Goal: Information Seeking & Learning: Find contact information

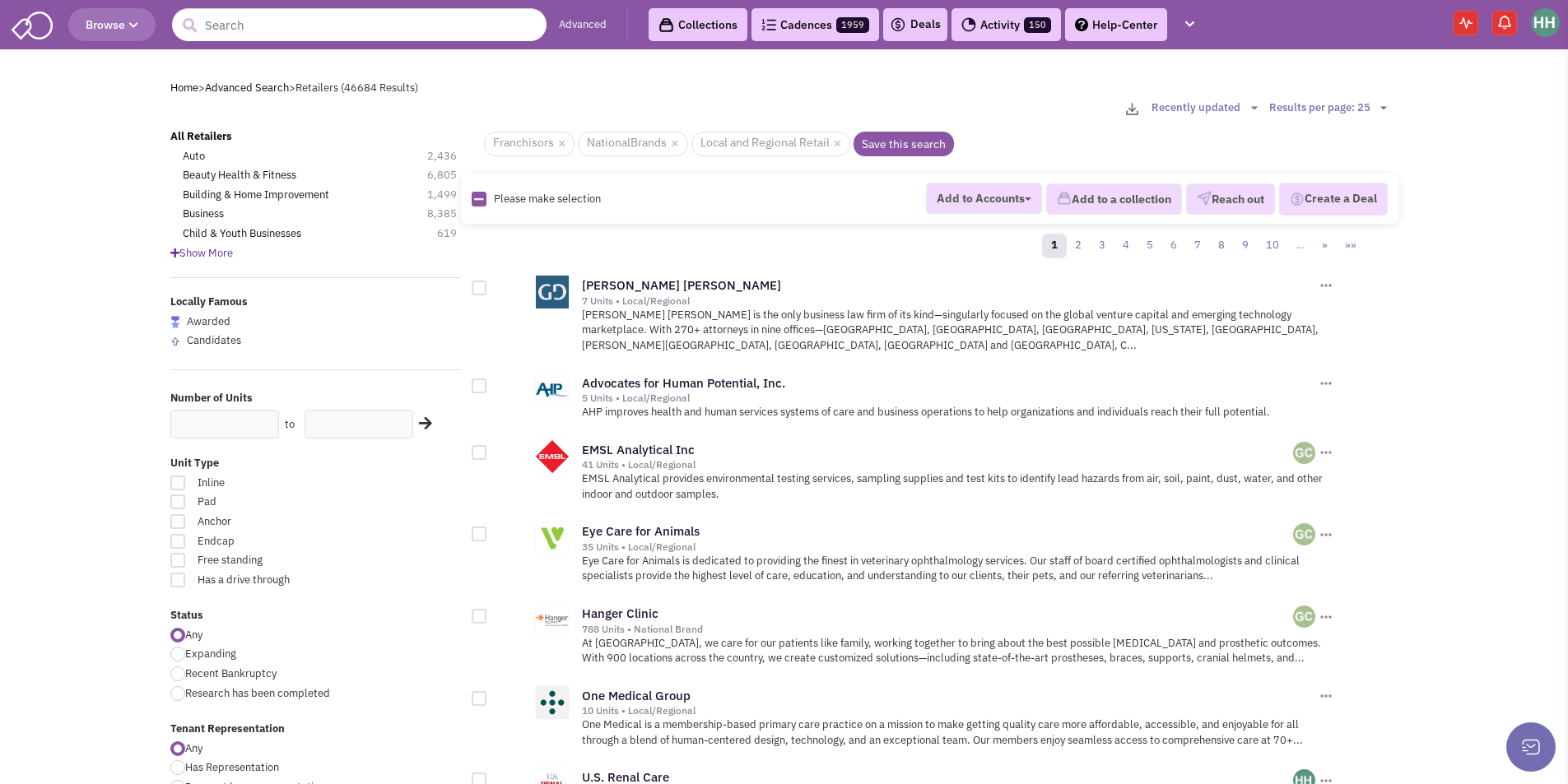
click at [811, 32] on link "Cadences 1959" at bounding box center [815, 24] width 127 height 33
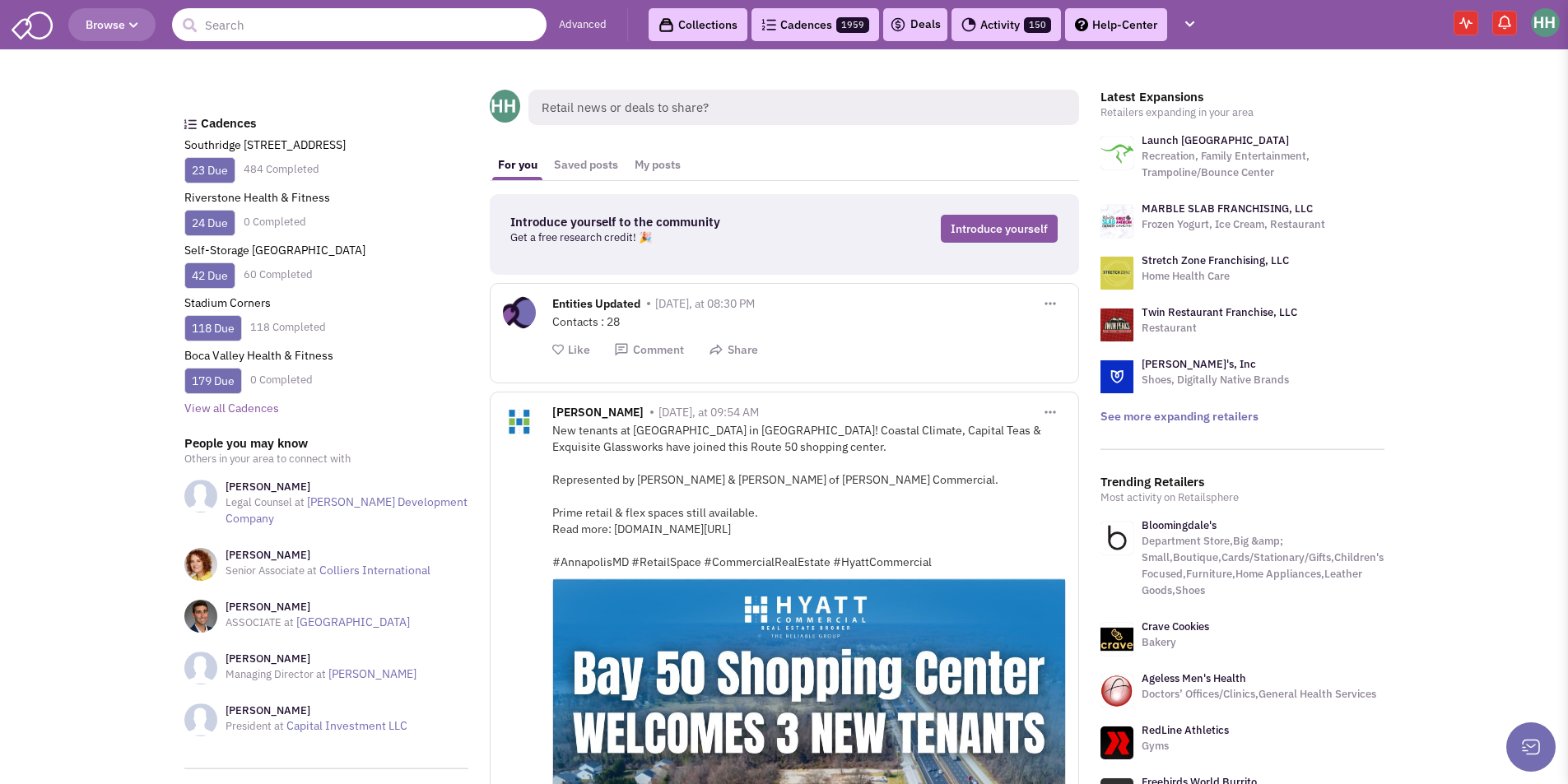
click at [332, 25] on input "text" at bounding box center [360, 24] width 375 height 33
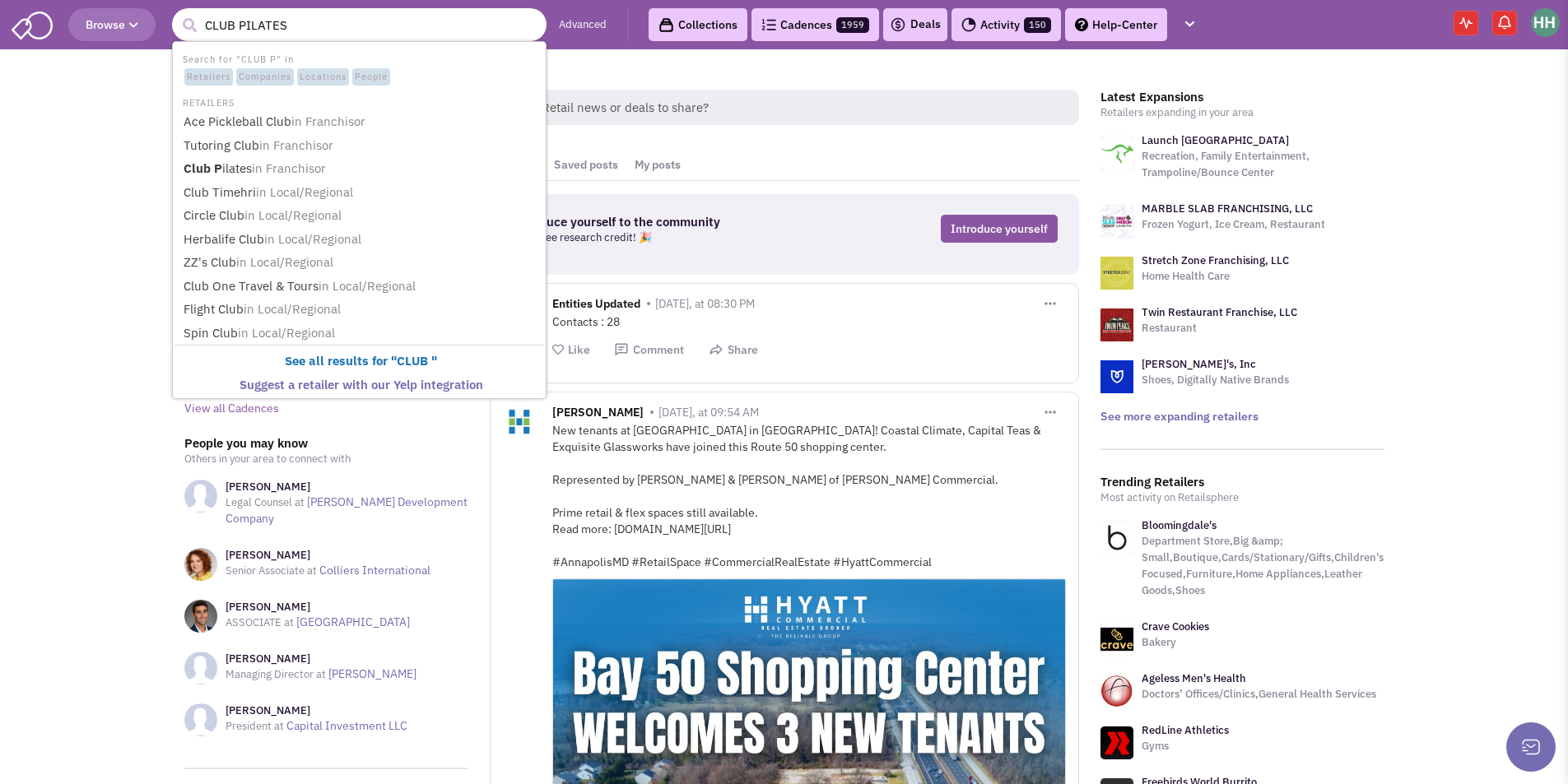
type input "CLUB PILATES"
click at [177, 13] on button "submit" at bounding box center [189, 25] width 25 height 25
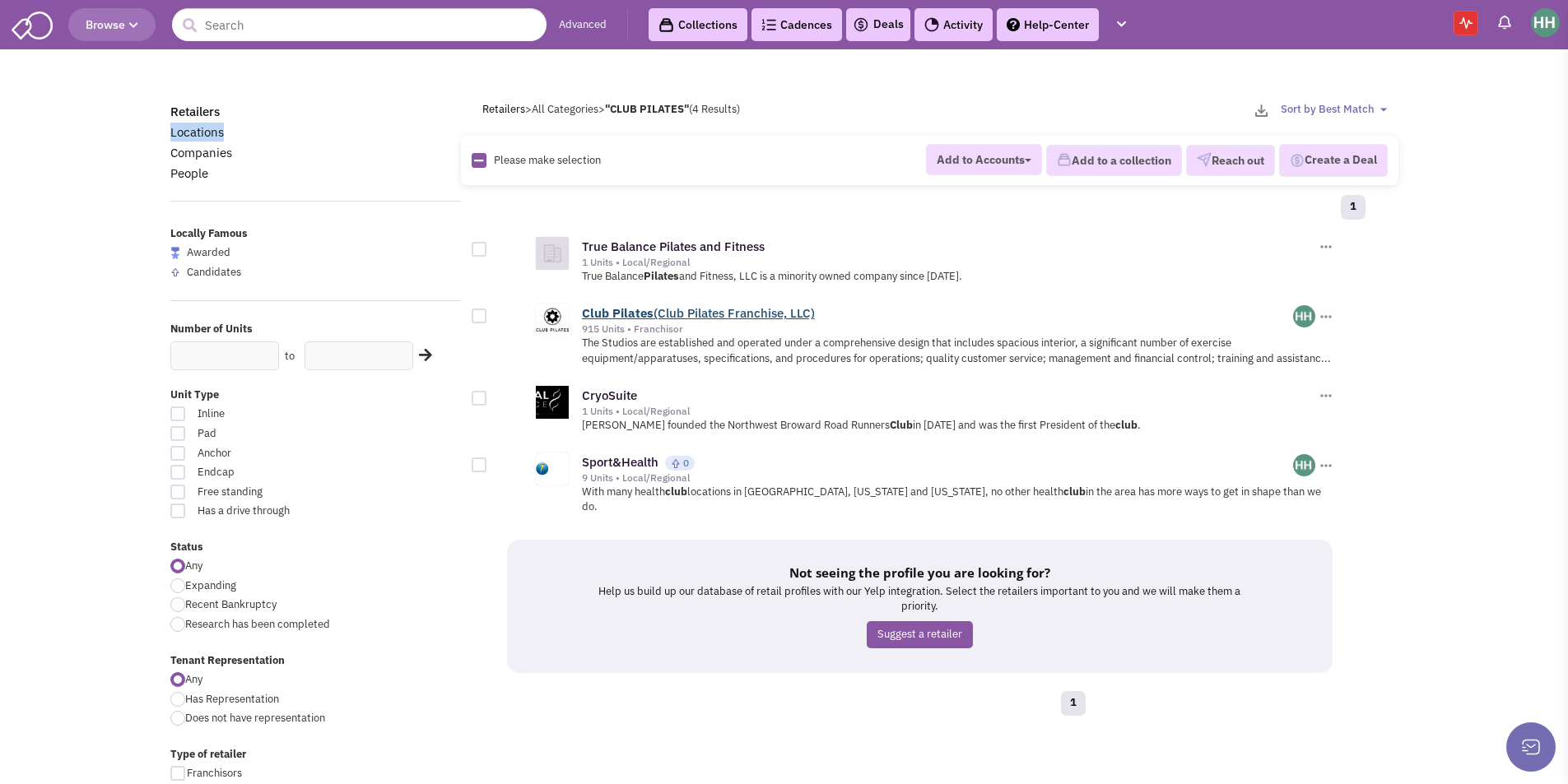
click at [651, 317] on link "Club Pilates (Club Pilates Franchise, LLC)" at bounding box center [698, 313] width 233 height 16
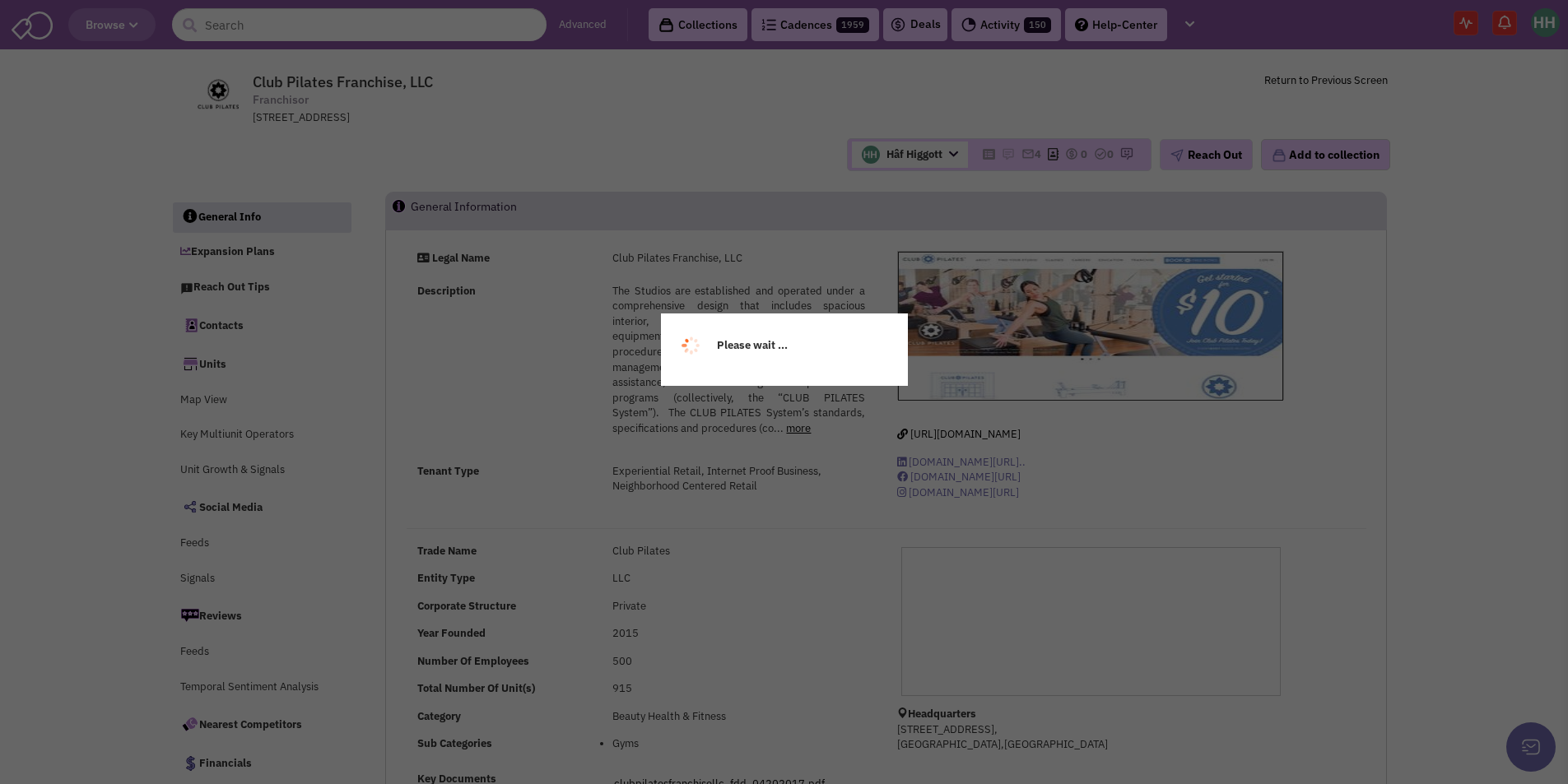
select select
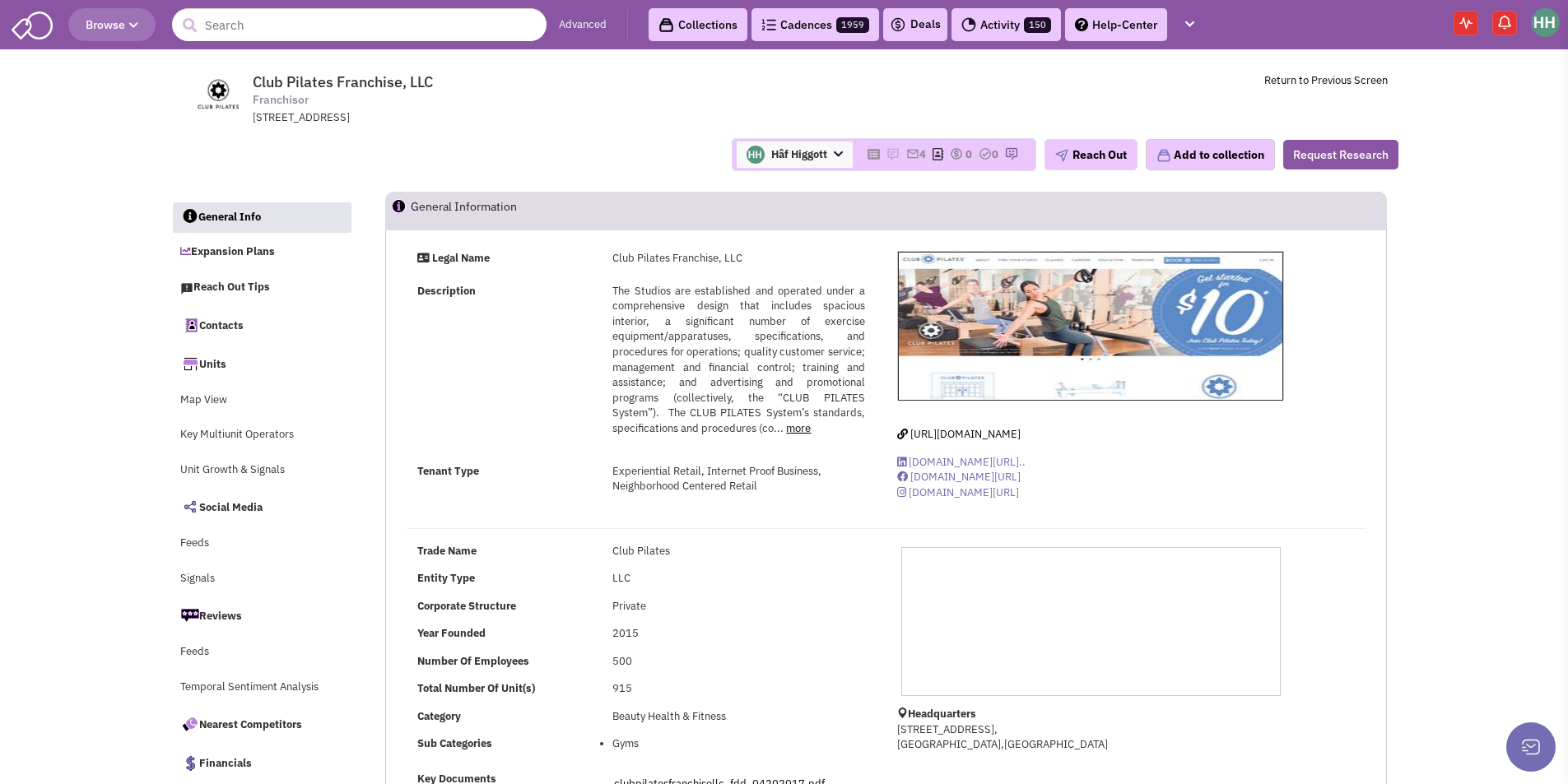
select select
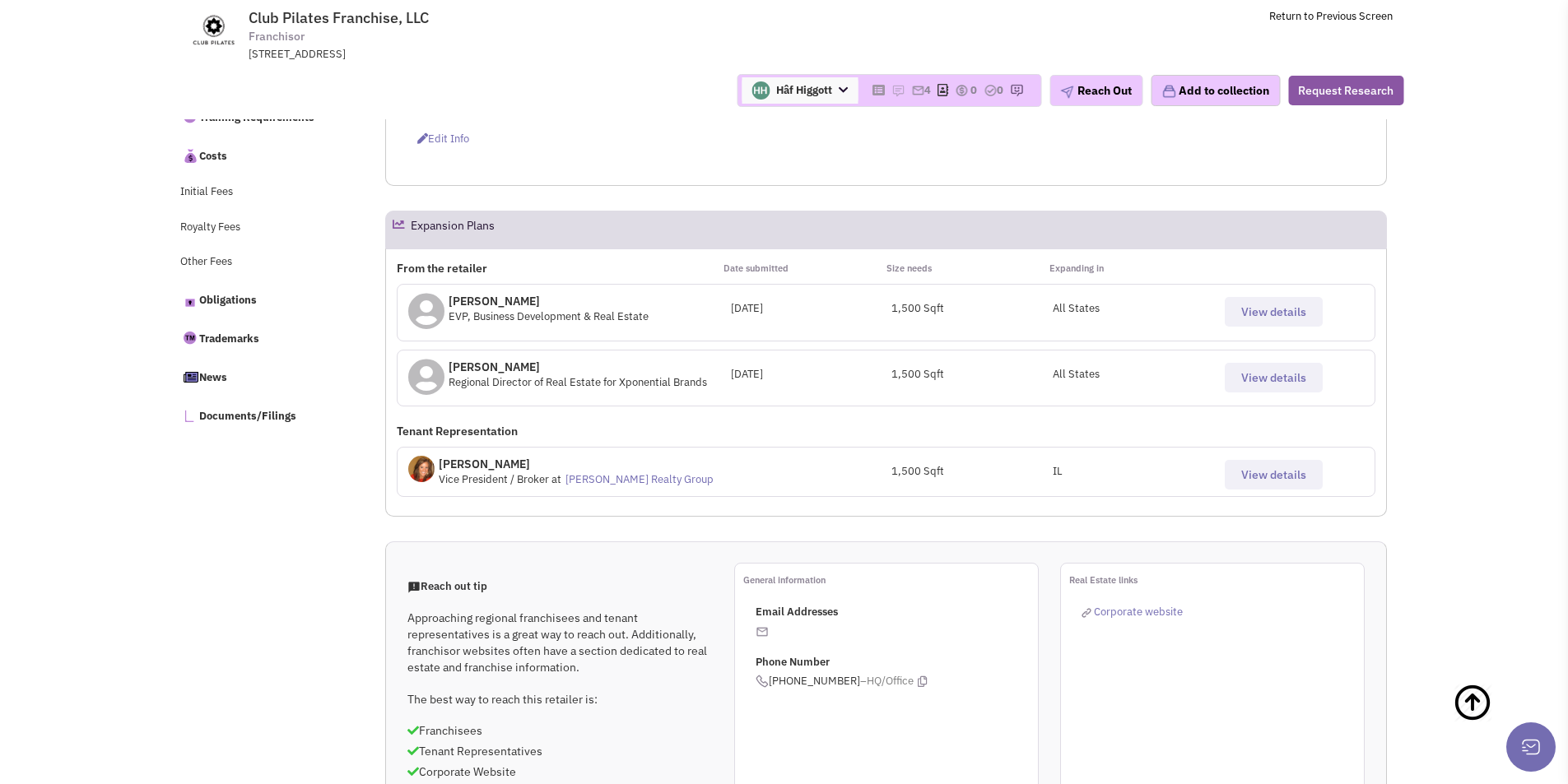
scroll to position [658, 0]
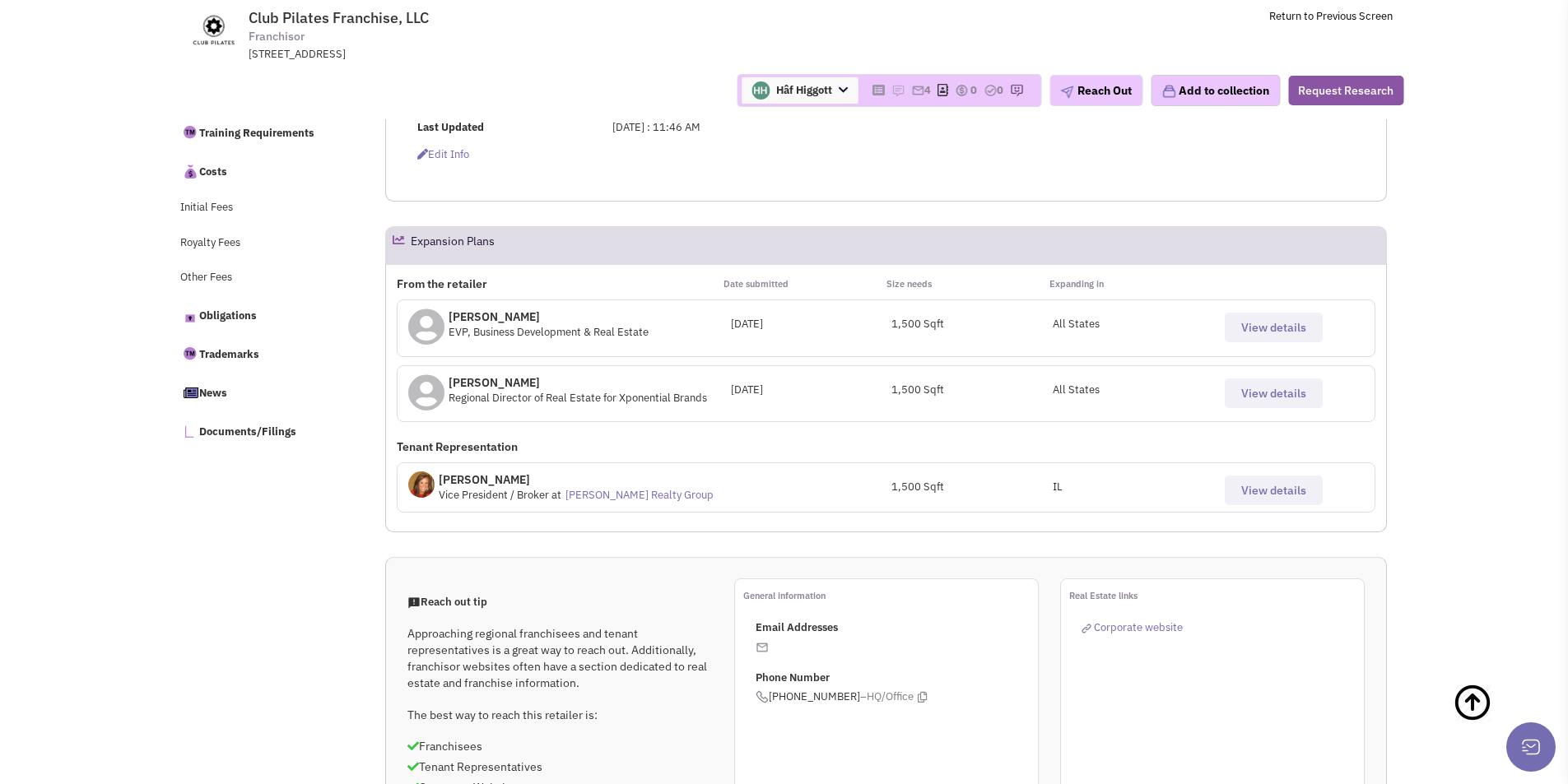
click at [1276, 327] on span "View details" at bounding box center [1273, 327] width 65 height 15
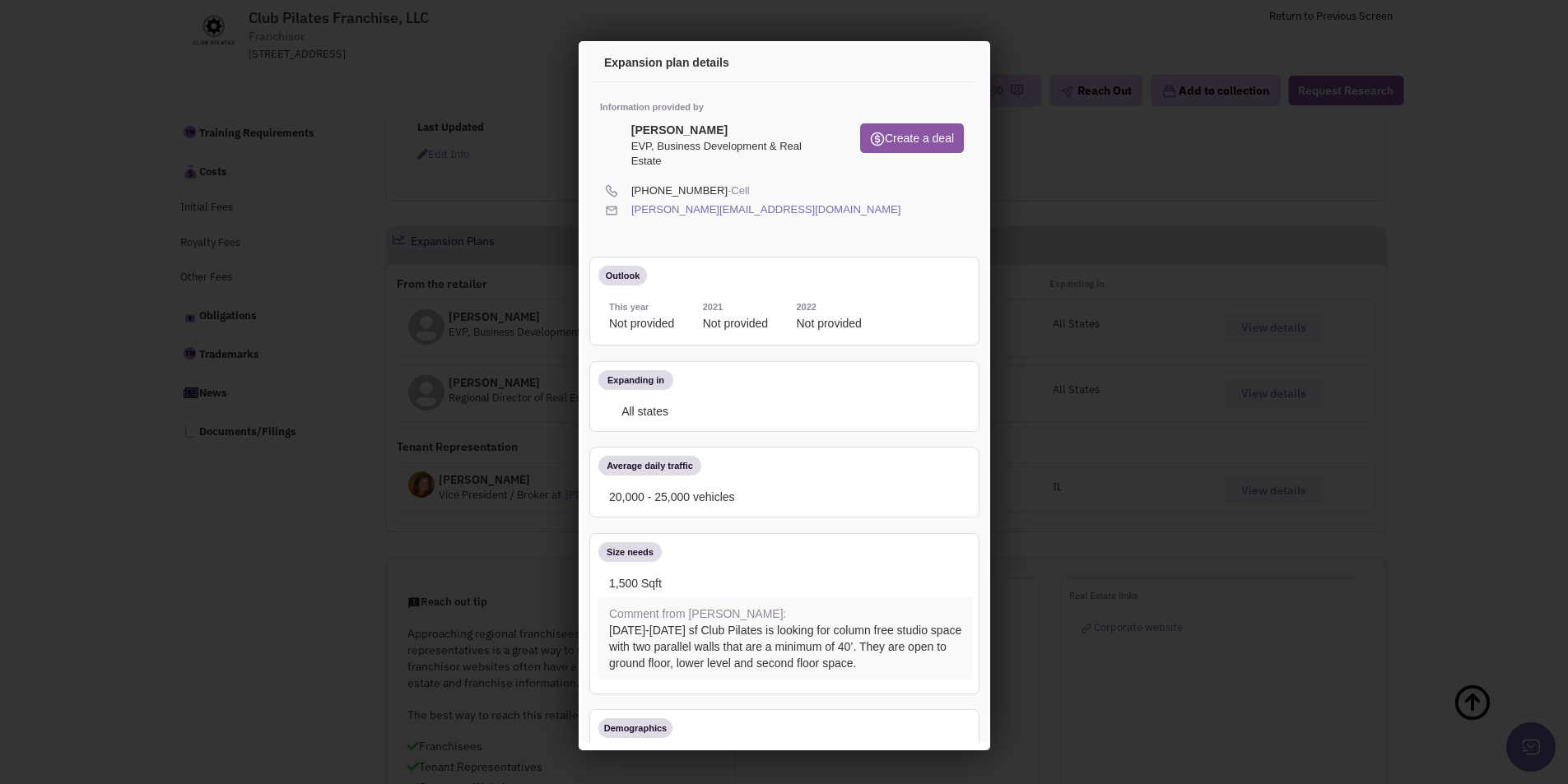
scroll to position [0, 0]
click at [902, 208] on icon at bounding box center [906, 208] width 9 height 16
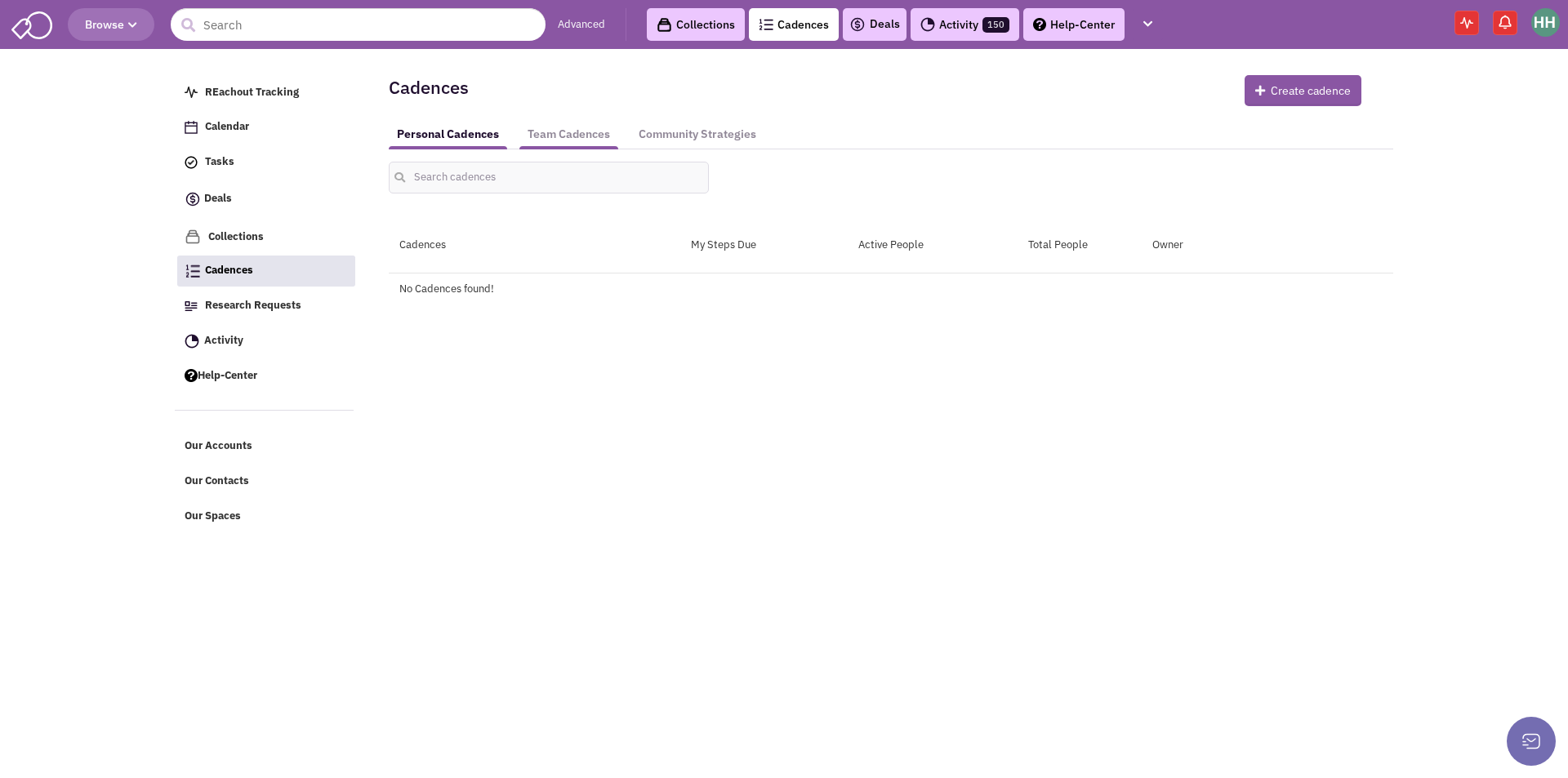
click at [594, 135] on link "Team Cadences" at bounding box center [568, 134] width 99 height 30
